Goal: Entertainment & Leisure: Consume media (video, audio)

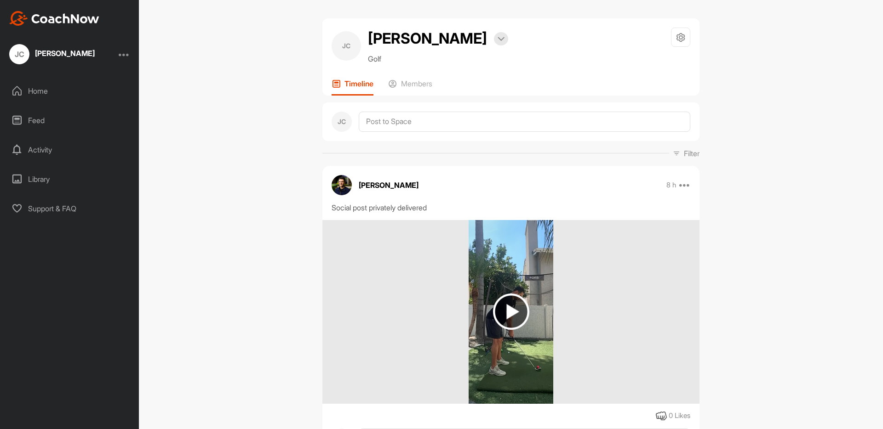
click at [514, 311] on img at bounding box center [511, 312] width 36 height 36
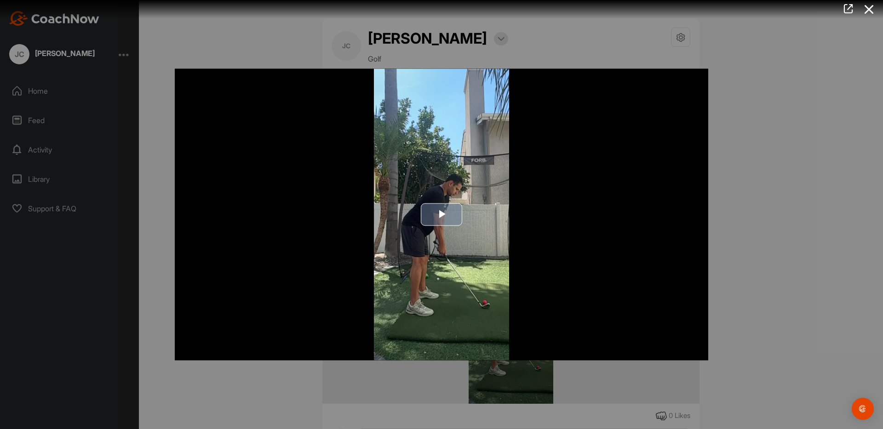
click at [441, 215] on span "Video Player" at bounding box center [441, 215] width 0 height 0
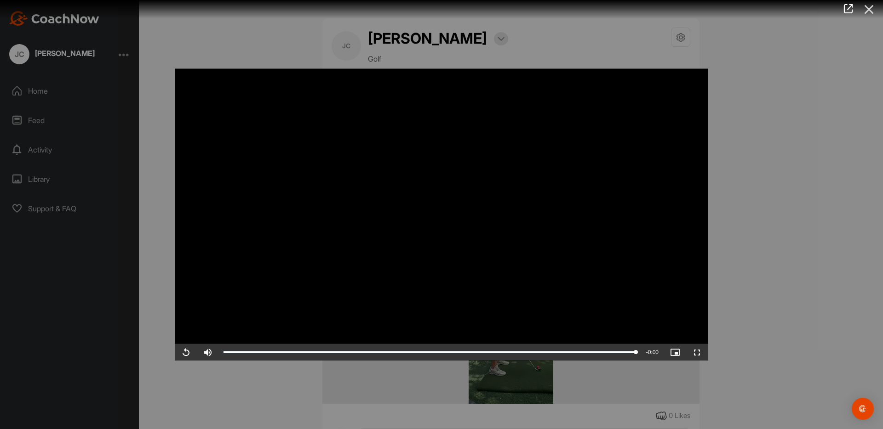
click at [865, 11] on icon at bounding box center [868, 9] width 21 height 17
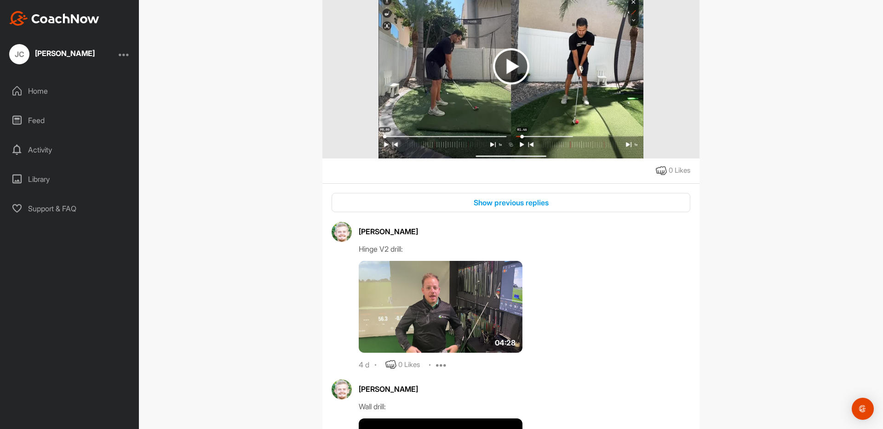
scroll to position [887, 0]
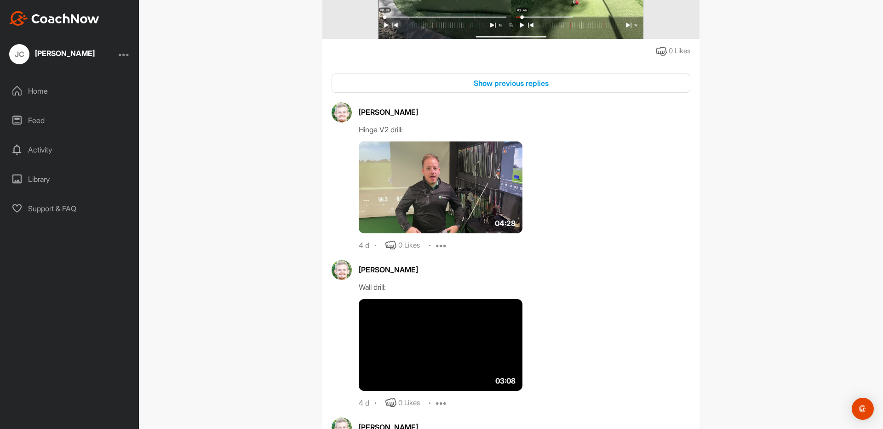
click at [446, 205] on img at bounding box center [441, 188] width 164 height 92
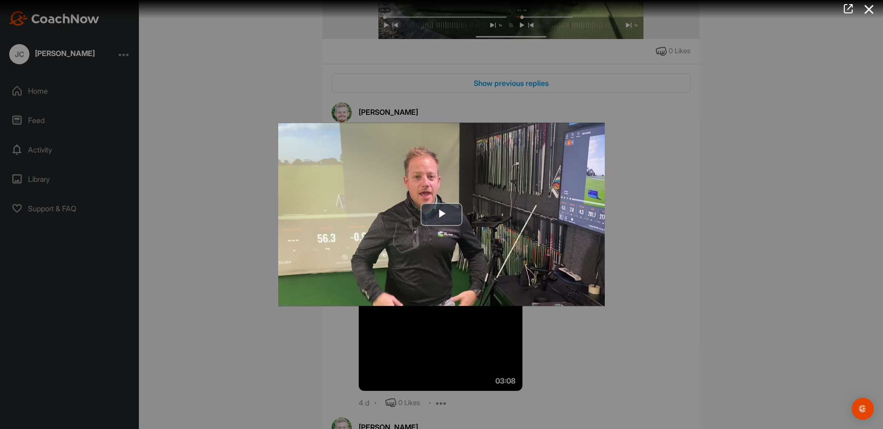
drag, startPoint x: 637, startPoint y: 308, endPoint x: 643, endPoint y: 326, distance: 19.3
click at [637, 308] on div at bounding box center [441, 214] width 883 height 429
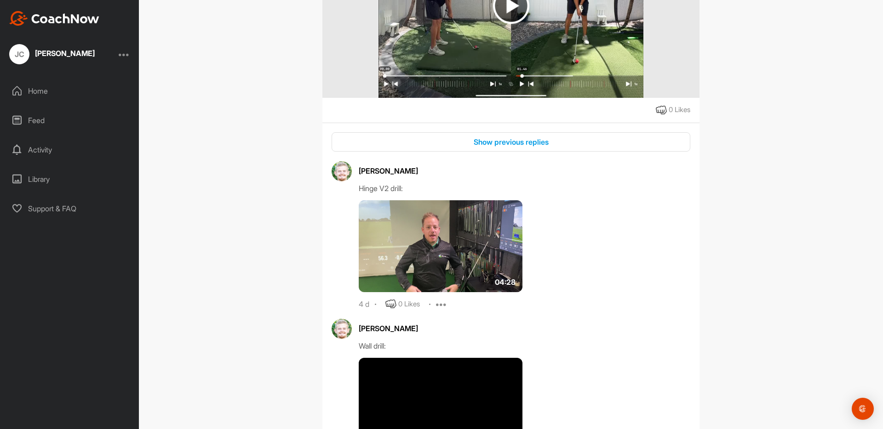
scroll to position [825, 0]
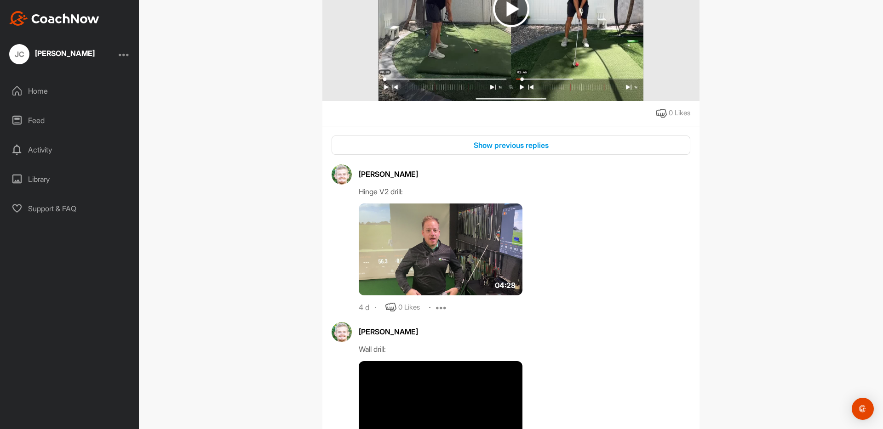
click at [445, 283] on img at bounding box center [441, 250] width 164 height 92
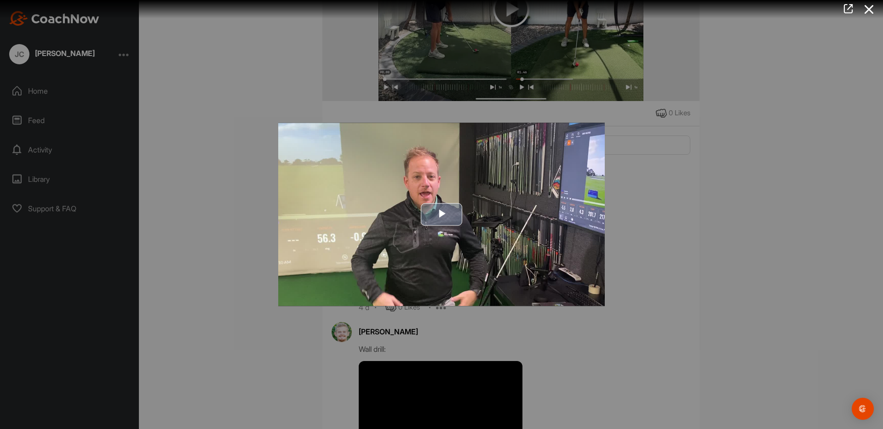
click at [441, 215] on span "Video Player" at bounding box center [441, 215] width 0 height 0
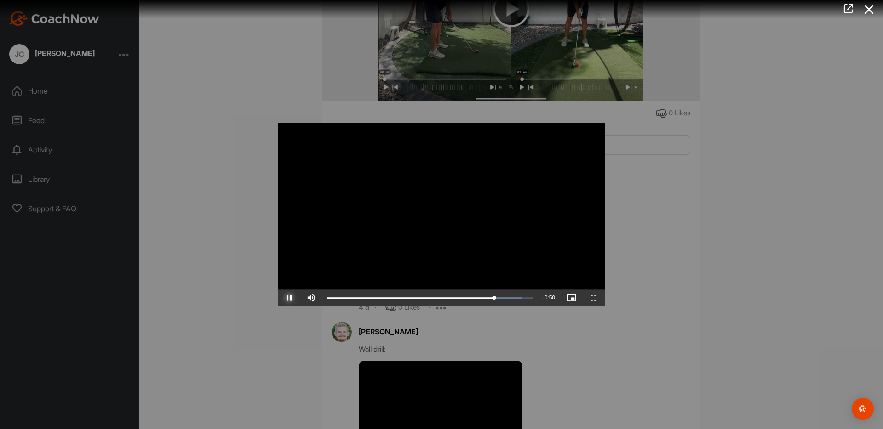
click at [294, 298] on span "Video Player" at bounding box center [289, 298] width 22 height 0
click at [299, 322] on div at bounding box center [441, 214] width 883 height 429
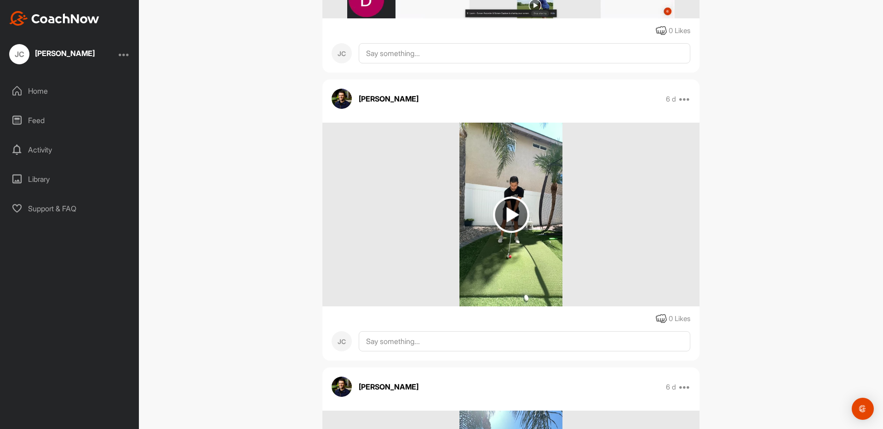
click at [511, 233] on img at bounding box center [511, 215] width 36 height 36
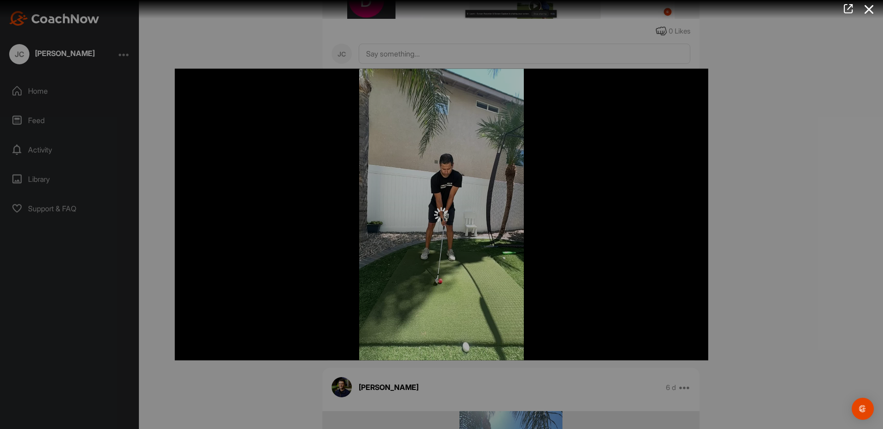
click at [756, 264] on div at bounding box center [441, 214] width 883 height 429
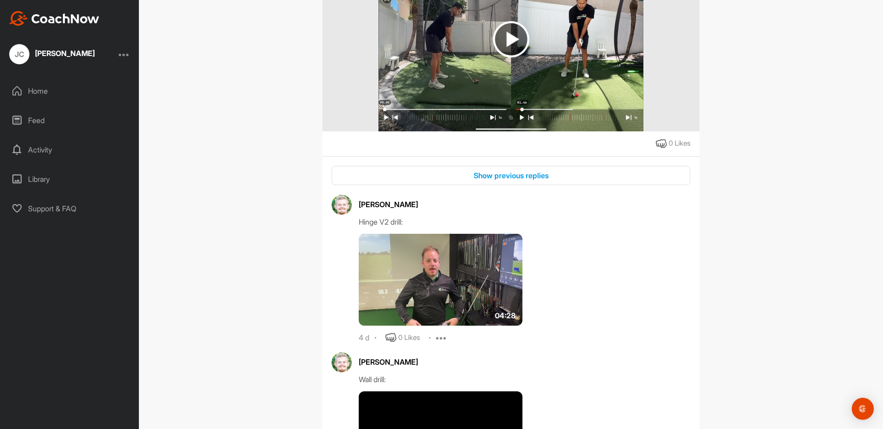
scroll to position [785, 0]
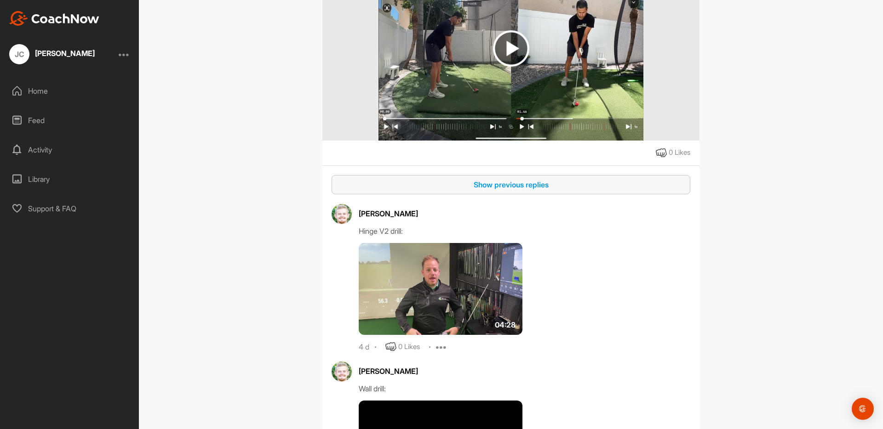
click at [520, 190] on div "Show previous replies" at bounding box center [511, 184] width 344 height 11
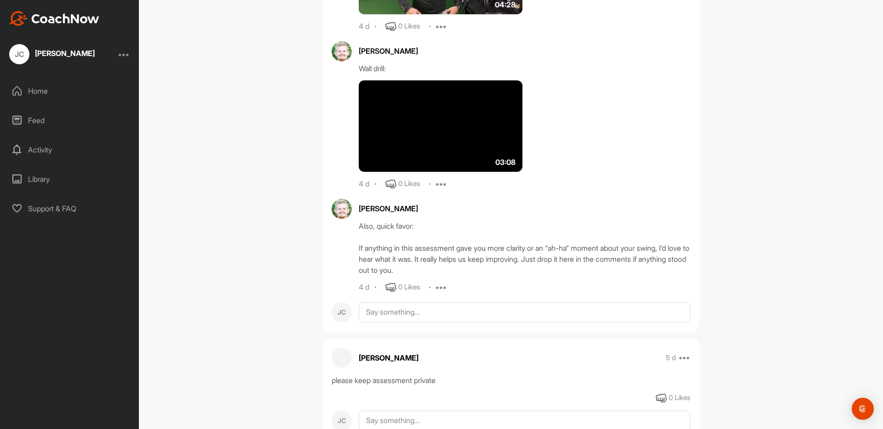
scroll to position [1236, 0]
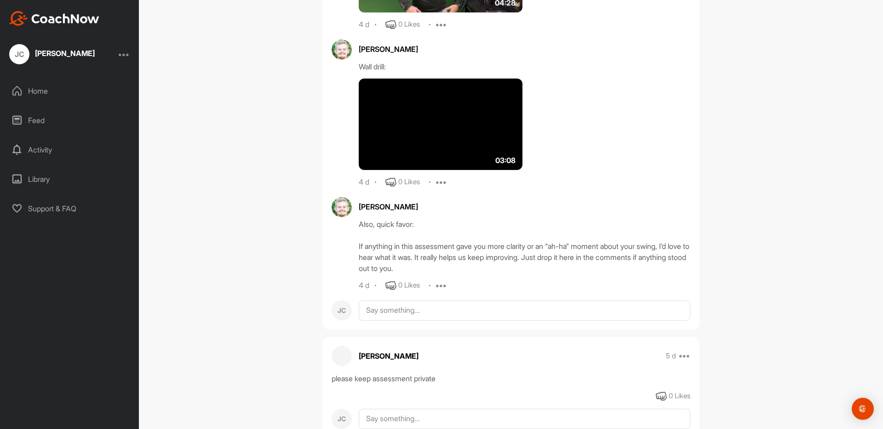
click at [437, 140] on img at bounding box center [441, 125] width 164 height 92
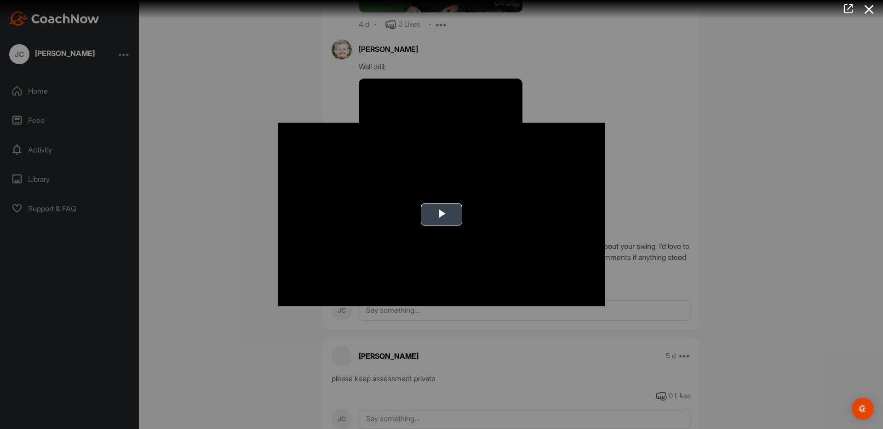
click at [441, 215] on span "Video Player" at bounding box center [441, 215] width 0 height 0
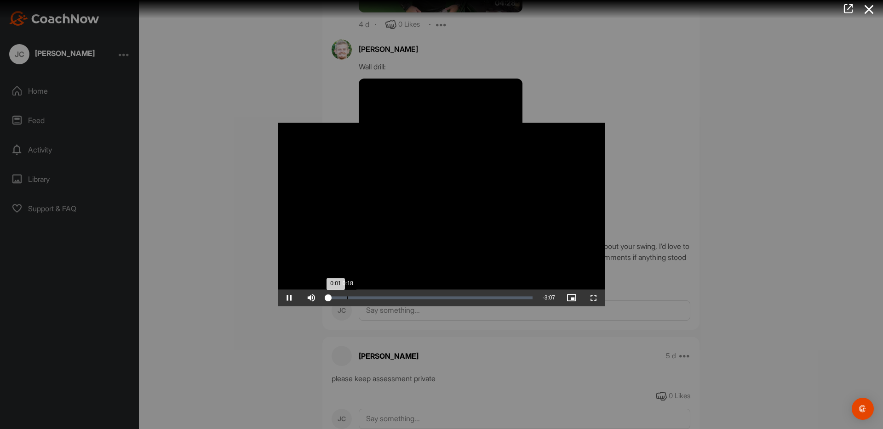
click at [347, 298] on div "0:18" at bounding box center [347, 298] width 0 height 3
click at [246, 309] on div at bounding box center [441, 214] width 883 height 429
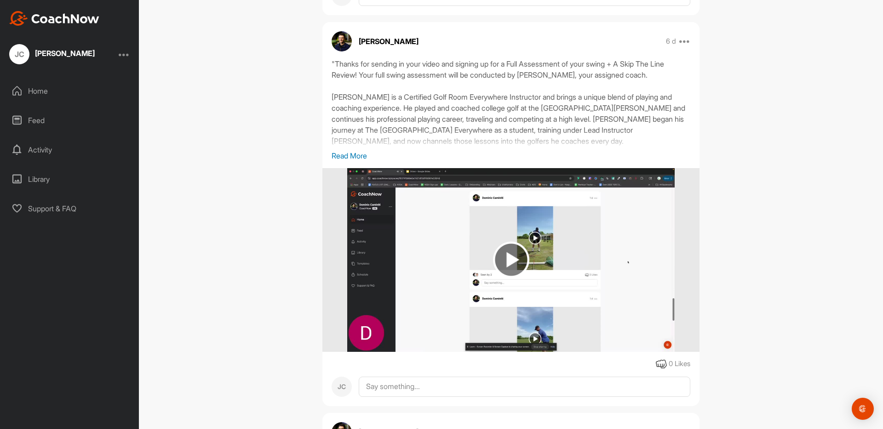
scroll to position [1733, 0]
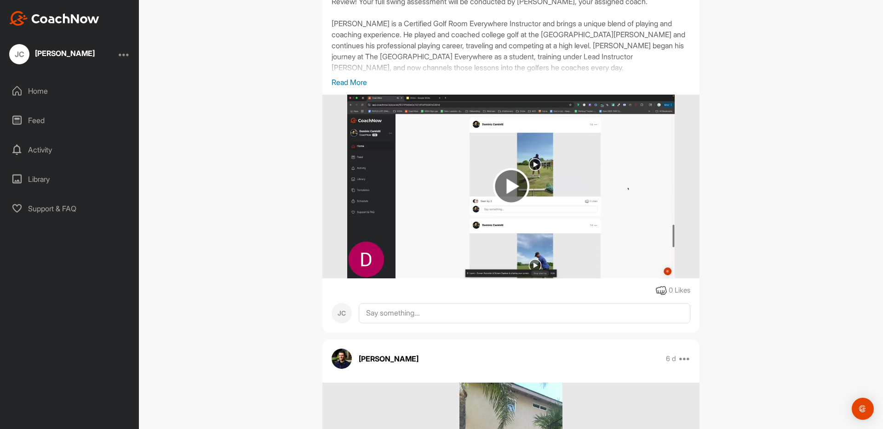
click at [477, 239] on img at bounding box center [510, 187] width 327 height 184
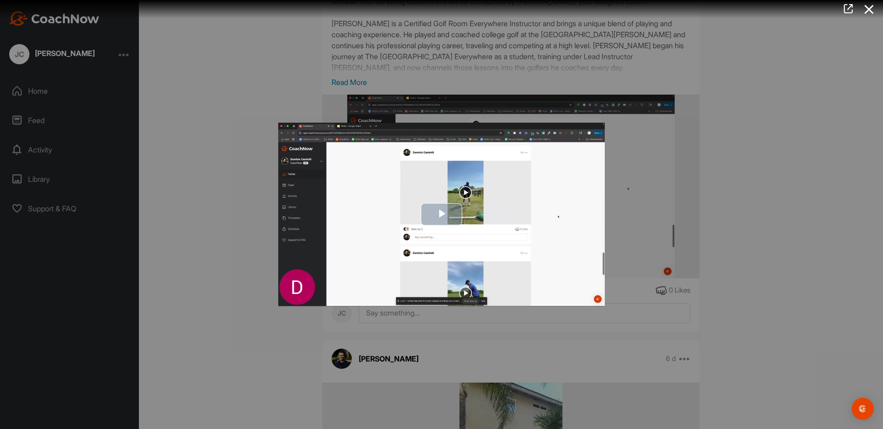
click at [455, 199] on img "Video Player" at bounding box center [441, 214] width 326 height 183
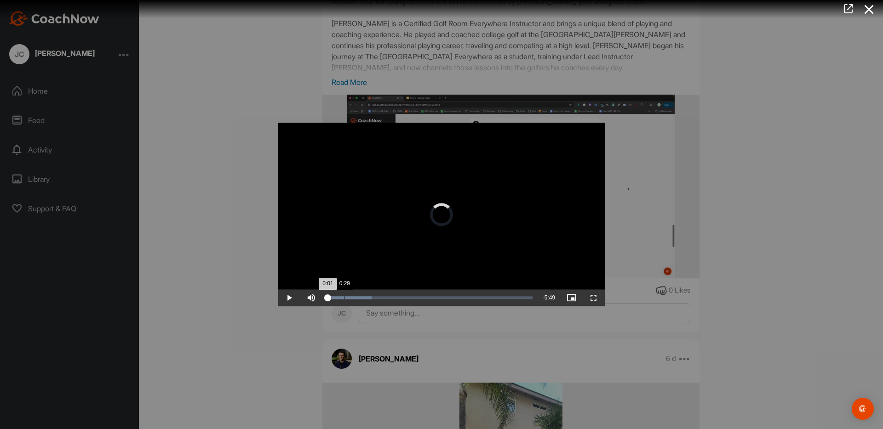
click at [344, 298] on div "0:29" at bounding box center [344, 298] width 0 height 3
click at [383, 295] on div "Loaded : 31.30% 1:35 1:35" at bounding box center [429, 298] width 215 height 17
drag, startPoint x: 400, startPoint y: 294, endPoint x: 432, endPoint y: 292, distance: 31.3
click at [401, 294] on div "Loaded : 31.30% 2:06 1:36" at bounding box center [429, 298] width 215 height 17
drag, startPoint x: 434, startPoint y: 291, endPoint x: 470, endPoint y: 288, distance: 36.9
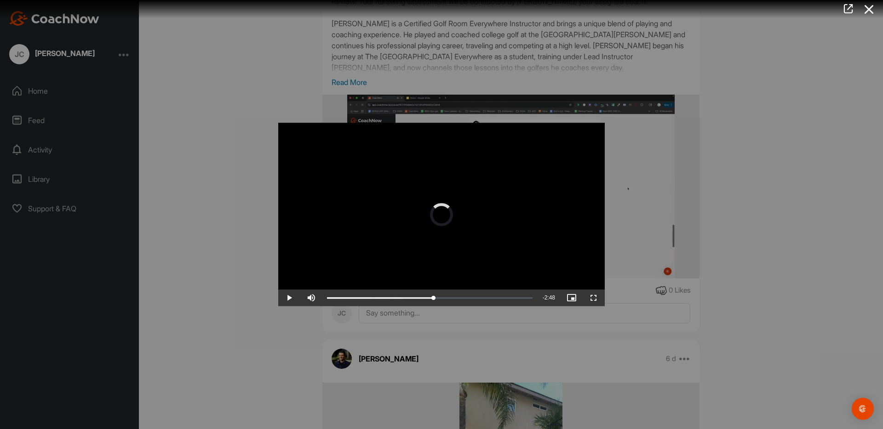
click at [436, 291] on div "Loaded : 36.67% 3:02 3:02" at bounding box center [429, 298] width 215 height 17
drag, startPoint x: 471, startPoint y: 288, endPoint x: 496, endPoint y: 285, distance: 25.5
click at [471, 288] on video "Video Player" at bounding box center [441, 214] width 326 height 183
drag, startPoint x: 164, startPoint y: 203, endPoint x: 331, endPoint y: 149, distance: 175.5
click at [165, 203] on div at bounding box center [441, 214] width 883 height 429
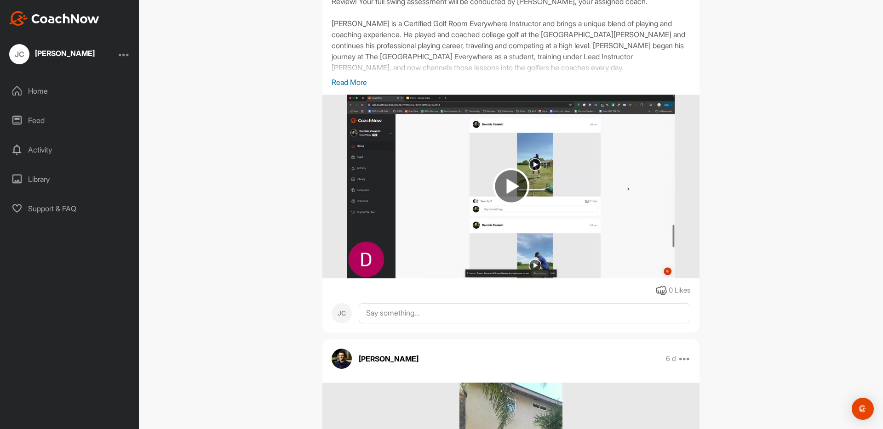
click at [344, 88] on p "Read More" at bounding box center [510, 82] width 359 height 11
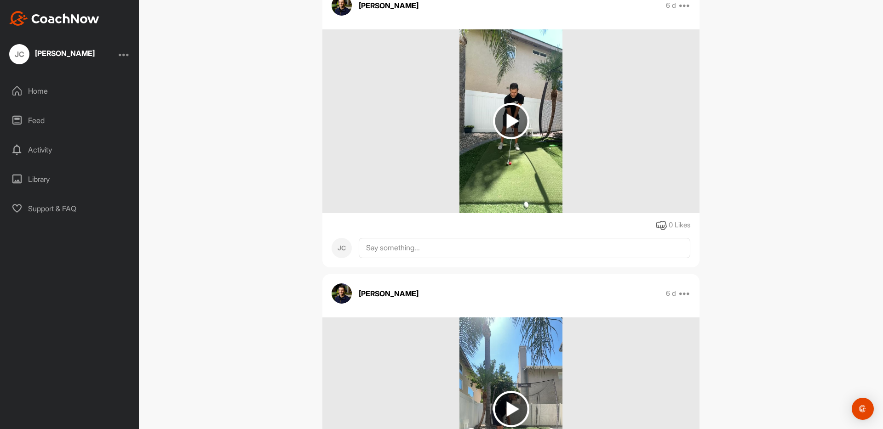
scroll to position [2199, 0]
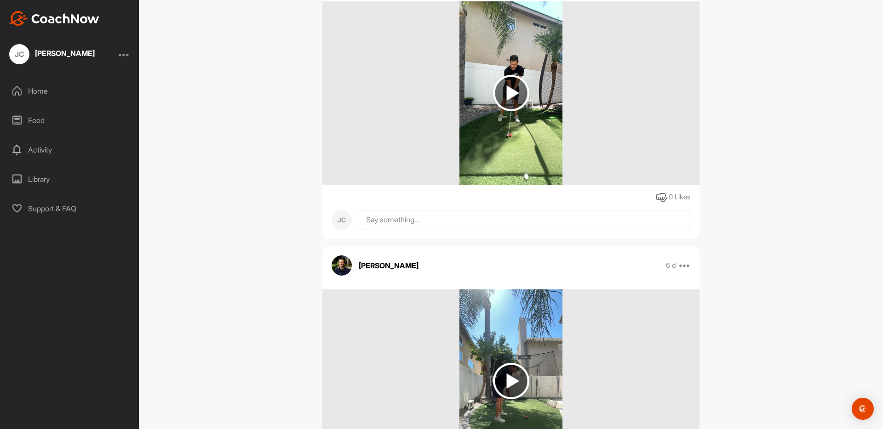
click at [518, 94] on img at bounding box center [511, 93] width 36 height 36
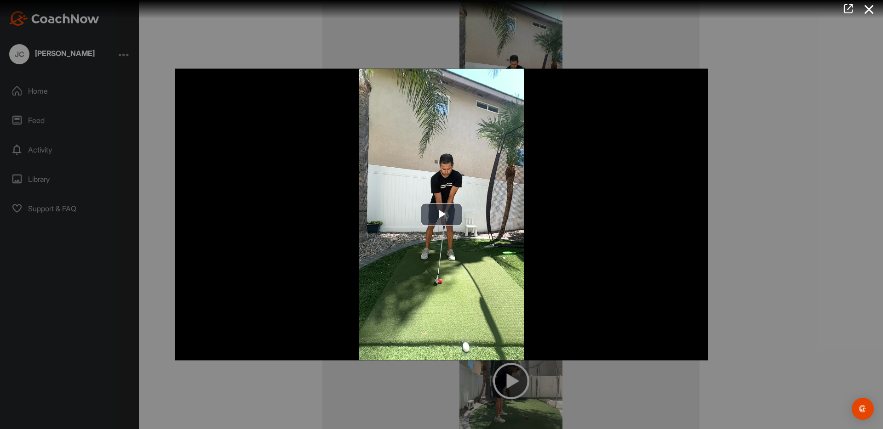
click at [409, 372] on div at bounding box center [441, 214] width 883 height 429
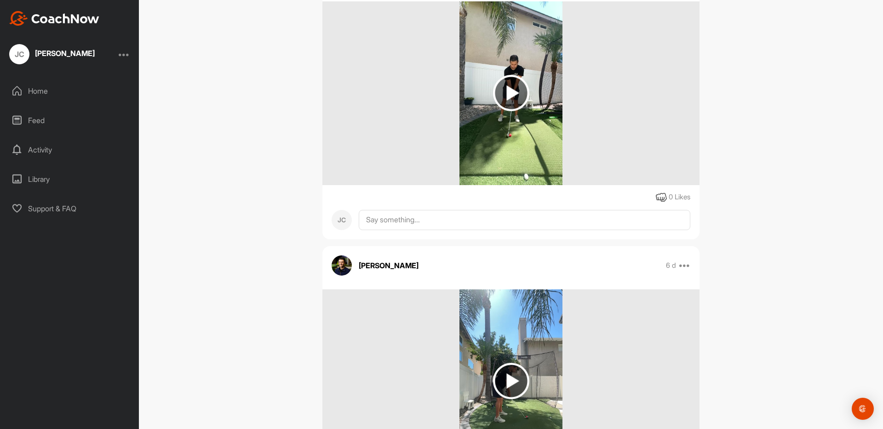
scroll to position [2247, 0]
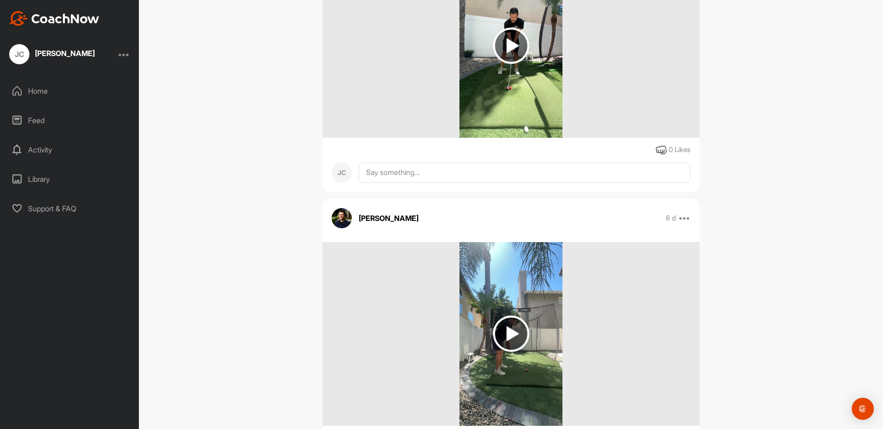
click at [532, 344] on img at bounding box center [510, 334] width 103 height 184
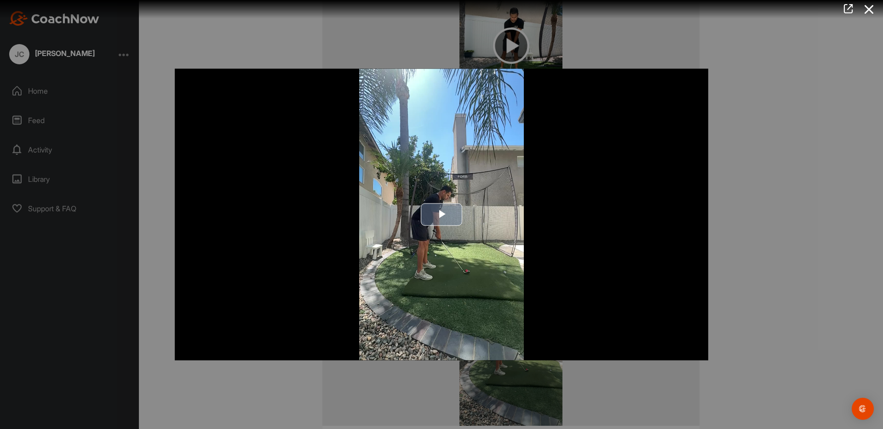
click at [326, 328] on img "Video Player" at bounding box center [441, 215] width 533 height 292
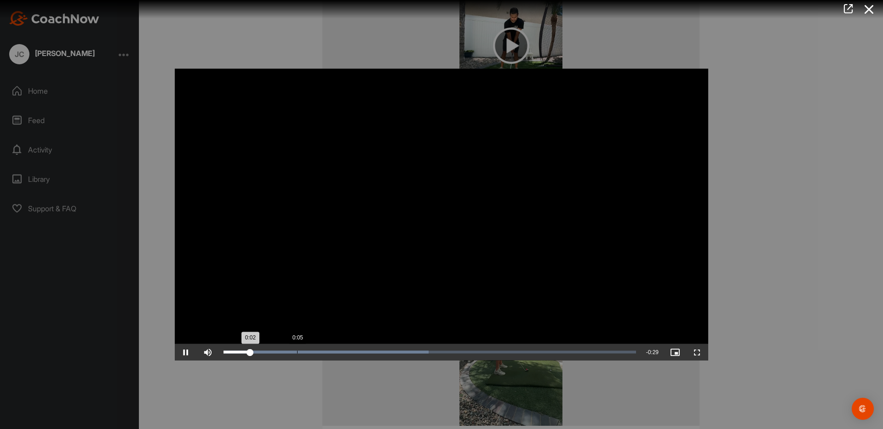
click at [297, 351] on div "Loaded : 49.70% 0:05 0:02" at bounding box center [429, 352] width 412 height 3
click at [339, 350] on div "Loaded : 49.70% 0:08 0:06" at bounding box center [430, 352] width 422 height 17
click at [503, 336] on video "Video Player" at bounding box center [441, 215] width 533 height 292
click at [864, 242] on div at bounding box center [441, 214] width 883 height 429
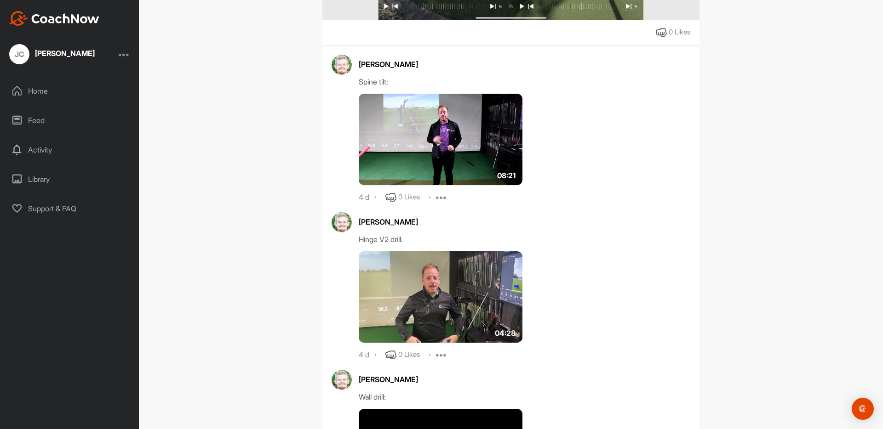
scroll to position [890, 0]
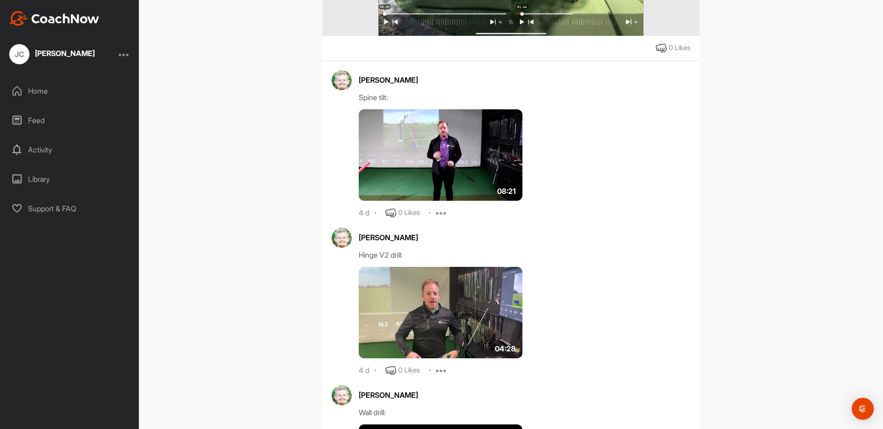
click at [428, 170] on img at bounding box center [441, 155] width 164 height 92
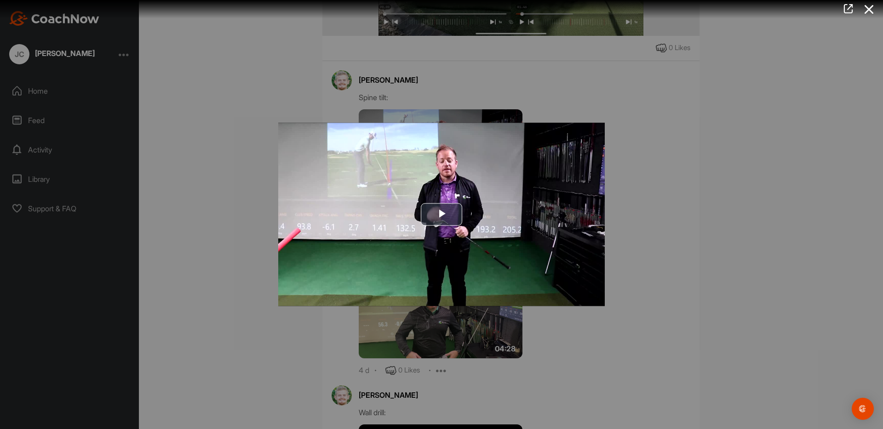
click at [428, 170] on img "Video Player" at bounding box center [441, 214] width 326 height 183
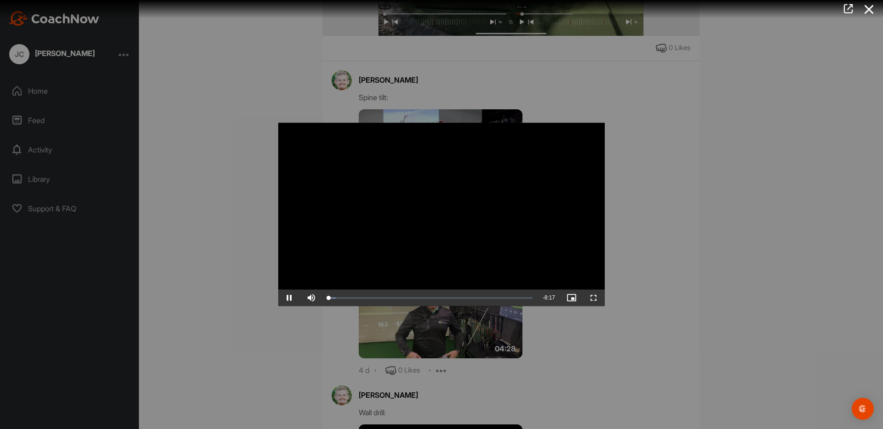
click at [241, 206] on div at bounding box center [441, 214] width 883 height 429
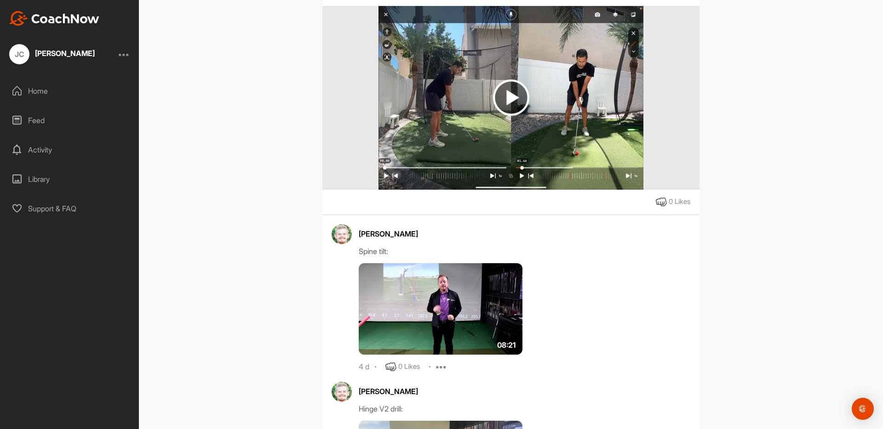
scroll to position [708, 0]
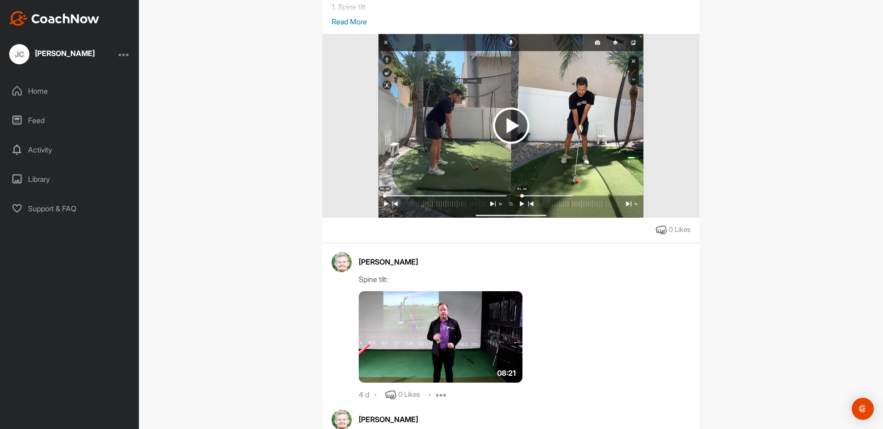
click at [502, 144] on img at bounding box center [511, 126] width 36 height 36
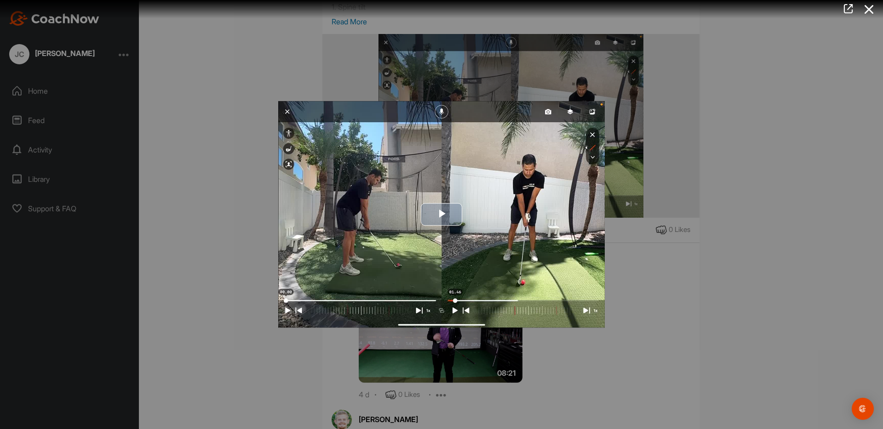
click at [404, 248] on img "Video Player" at bounding box center [441, 214] width 326 height 227
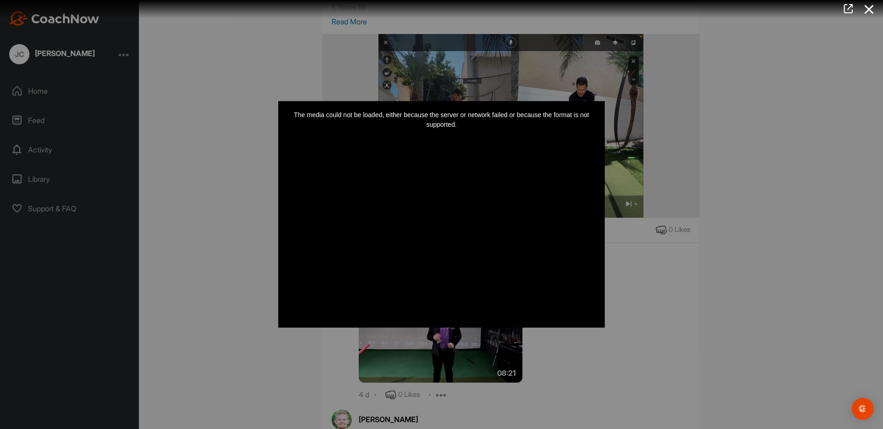
click at [312, 300] on div "The media could not be loaded, either because the server or network failed or b…" at bounding box center [441, 214] width 326 height 227
click at [436, 287] on div "The media could not be loaded, either because the server or network failed or b…" at bounding box center [441, 214] width 326 height 227
click at [286, 316] on div "The media could not be loaded, either because the server or network failed or b…" at bounding box center [441, 214] width 326 height 227
click at [765, 167] on div at bounding box center [441, 214] width 883 height 429
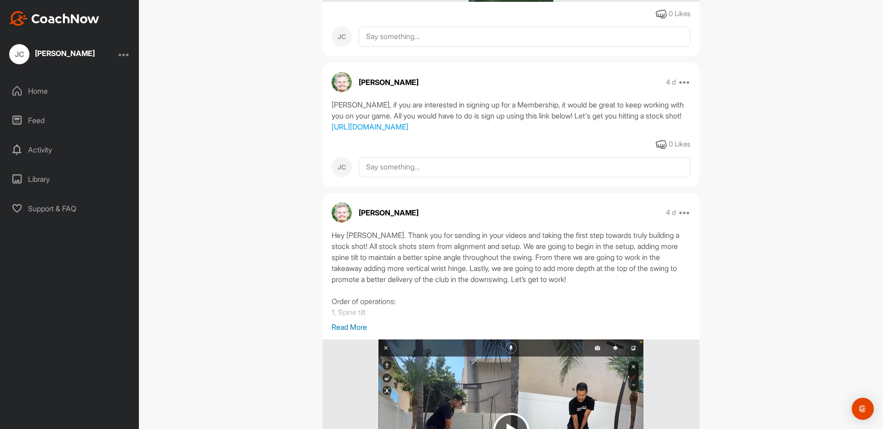
scroll to position [373, 0]
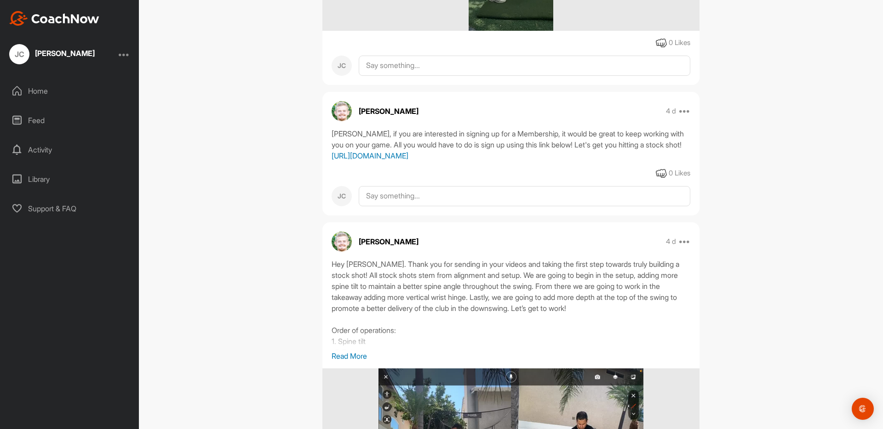
click at [408, 160] on link "[URL][DOMAIN_NAME]" at bounding box center [369, 155] width 77 height 9
